Goal: Task Accomplishment & Management: Use online tool/utility

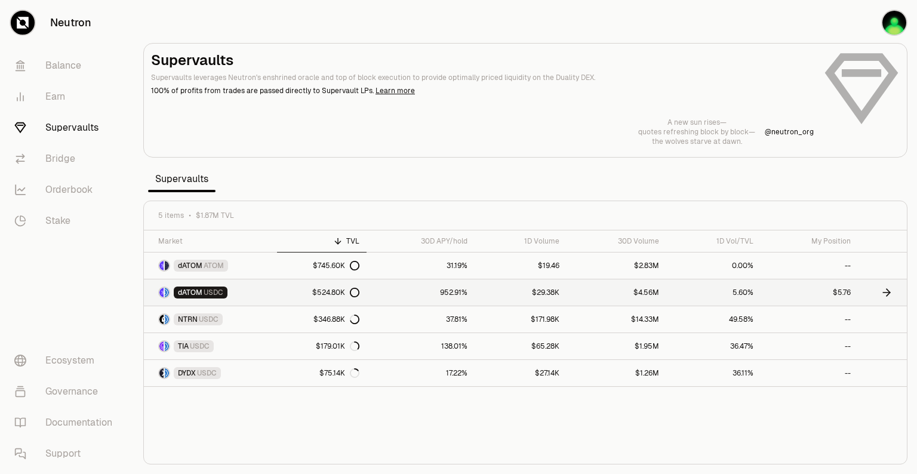
click at [749, 292] on link "5.60%" at bounding box center [713, 292] width 94 height 26
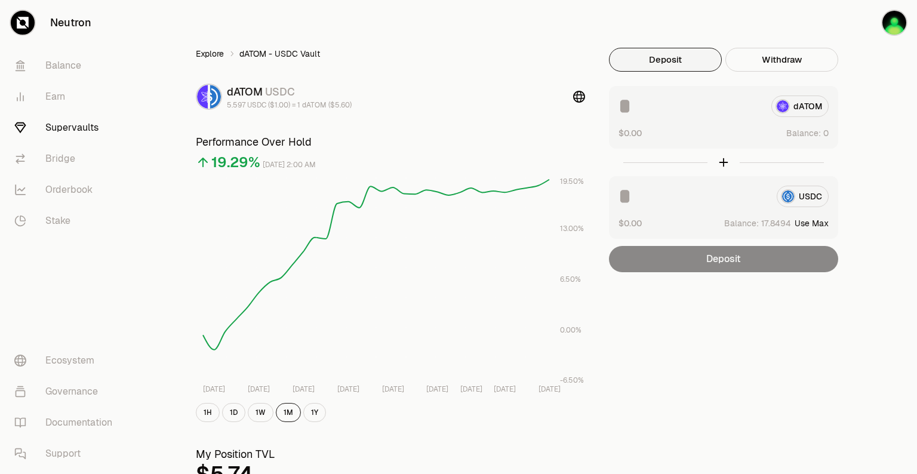
click at [215, 56] on link "Explore" at bounding box center [210, 54] width 28 height 12
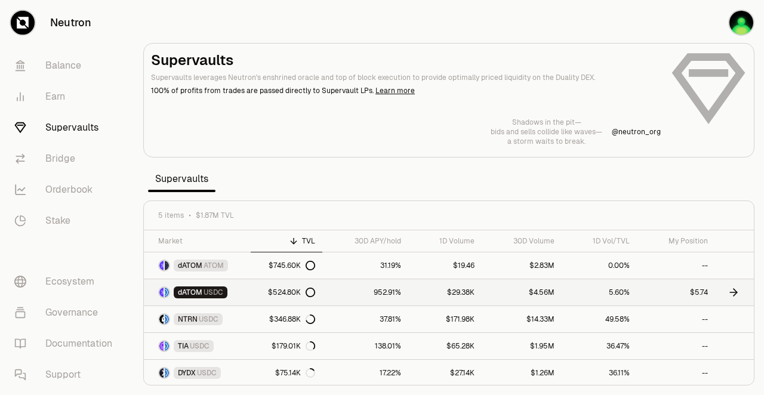
click at [734, 294] on icon at bounding box center [736, 292] width 4 height 7
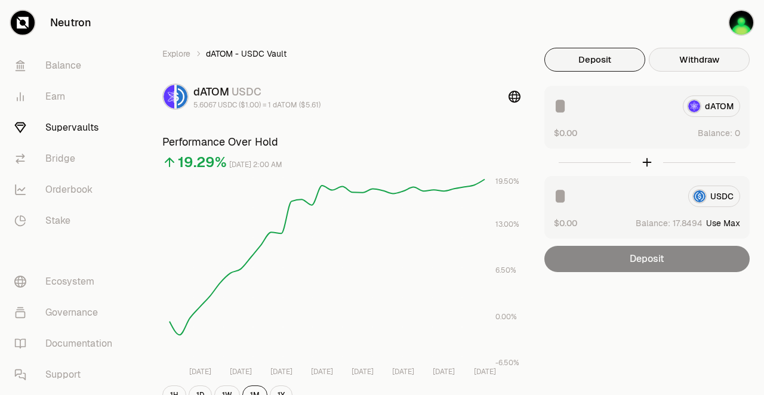
click at [702, 63] on button "Withdraw" at bounding box center [699, 60] width 101 height 24
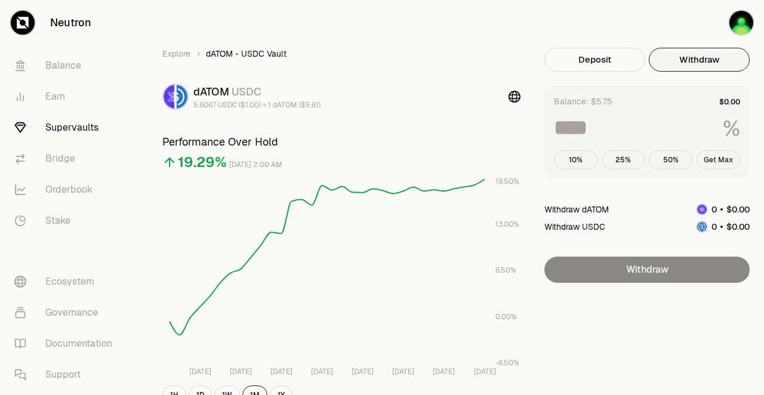
click at [715, 161] on button "Get Max" at bounding box center [719, 159] width 44 height 19
type input "***"
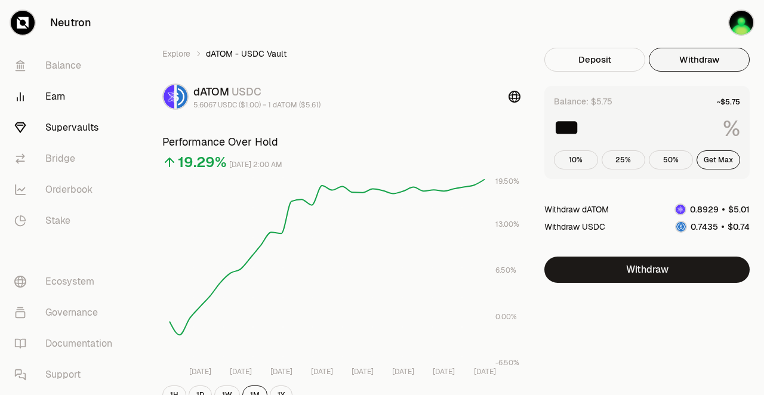
click at [45, 99] on link "Earn" at bounding box center [67, 96] width 124 height 31
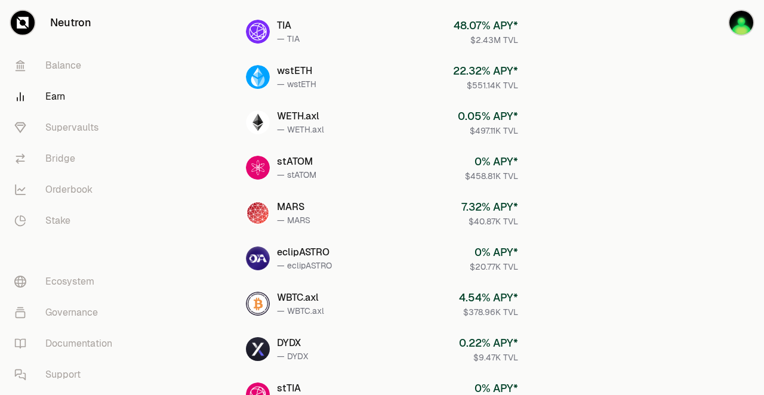
scroll to position [591, 0]
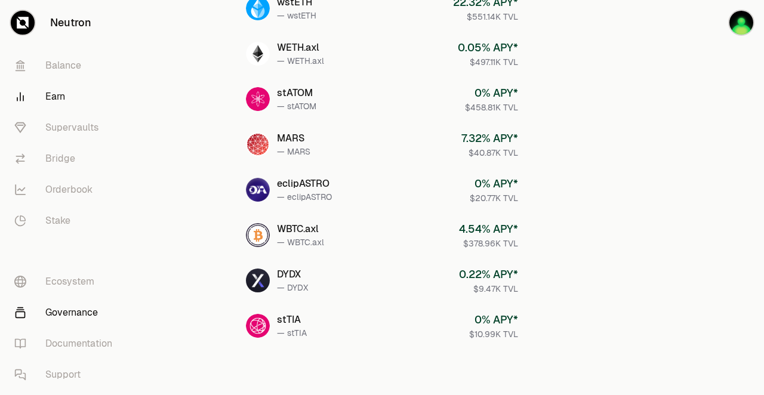
click at [63, 310] on link "Governance" at bounding box center [67, 312] width 124 height 31
click at [69, 191] on link "Orderbook" at bounding box center [67, 189] width 124 height 31
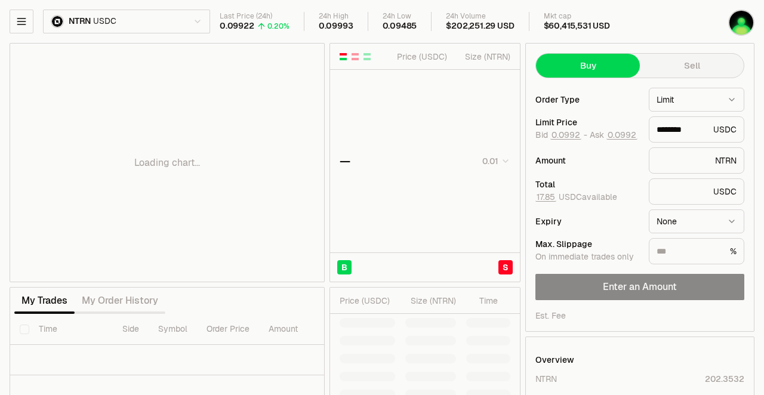
type input "********"
